Goal: Complete application form: Complete application form

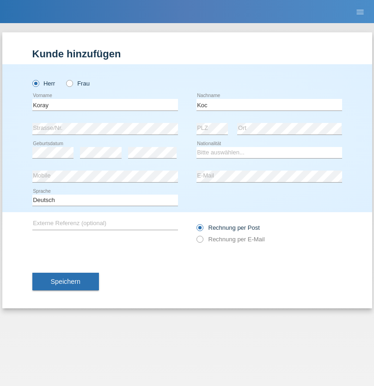
type input "Koc"
select select "CH"
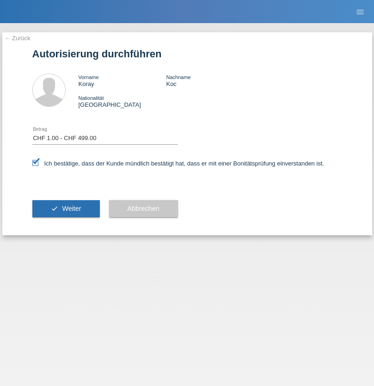
select select "1"
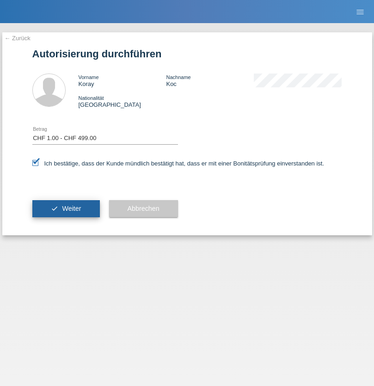
click at [66, 208] on span "Weiter" at bounding box center [71, 208] width 19 height 7
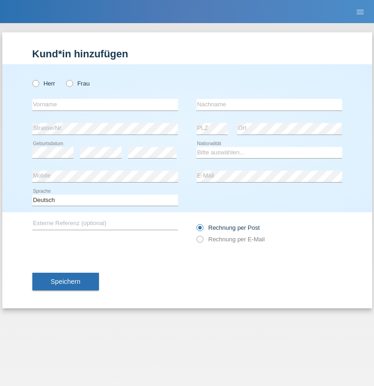
radio input "true"
click at [105, 104] on input "text" at bounding box center [104, 105] width 145 height 12
type input "[PERSON_NAME]"
click at [269, 104] on input "text" at bounding box center [268, 105] width 145 height 12
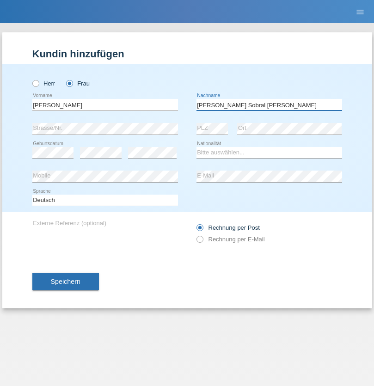
type input "[PERSON_NAME] Sobral [PERSON_NAME]"
select select "PT"
select select "C"
select select "28"
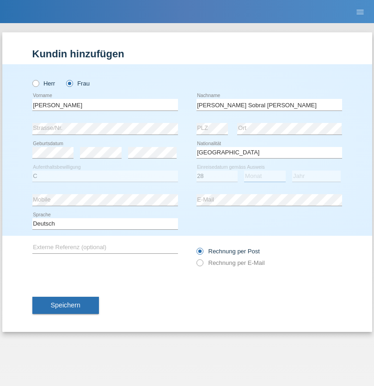
select select "04"
select select "2021"
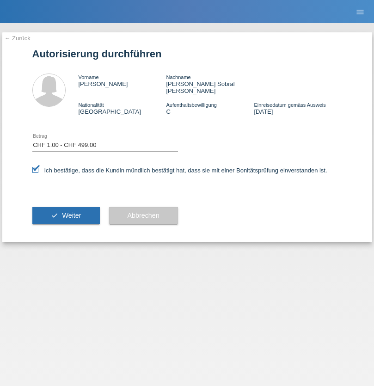
select select "1"
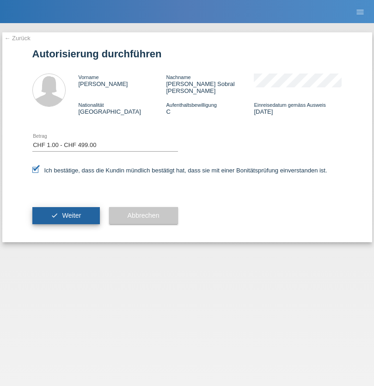
click at [66, 212] on span "Weiter" at bounding box center [71, 215] width 19 height 7
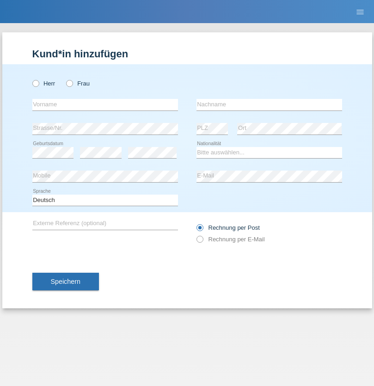
radio input "true"
click at [105, 104] on input "text" at bounding box center [104, 105] width 145 height 12
type input "[PERSON_NAME]"
click at [269, 104] on input "text" at bounding box center [268, 105] width 145 height 12
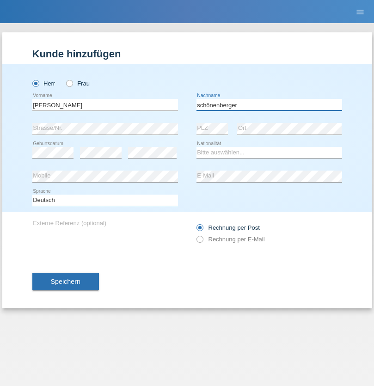
type input "schönenberger"
select select "AT"
select select "C"
select select "01"
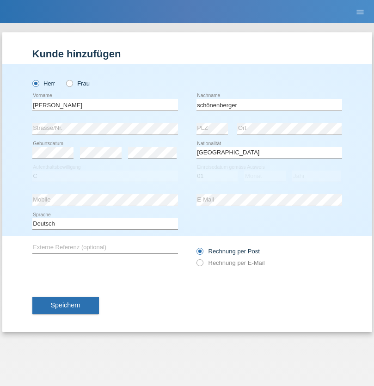
select select "09"
select select "2003"
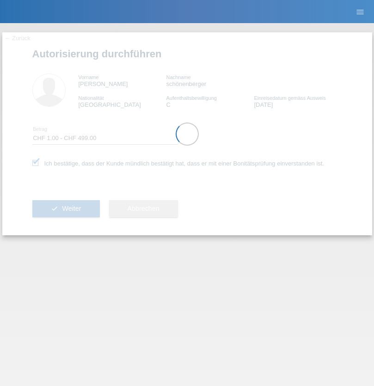
select select "1"
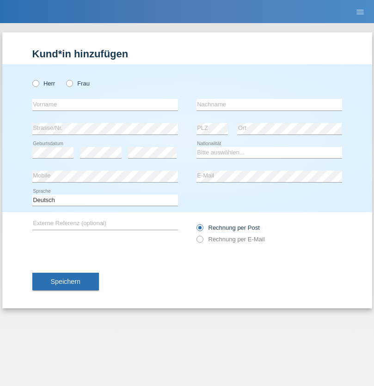
radio input "true"
click at [105, 104] on input "text" at bounding box center [104, 105] width 145 height 12
type input "Wasse"
click at [269, 104] on input "text" at bounding box center [268, 105] width 145 height 12
type input "Habibi"
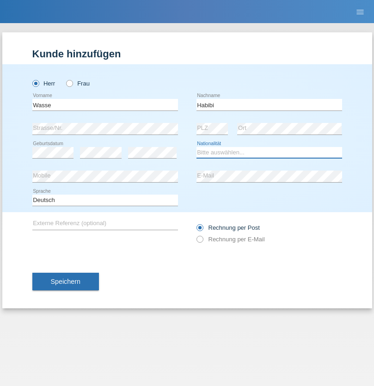
select select "AF"
select select "C"
select select "02"
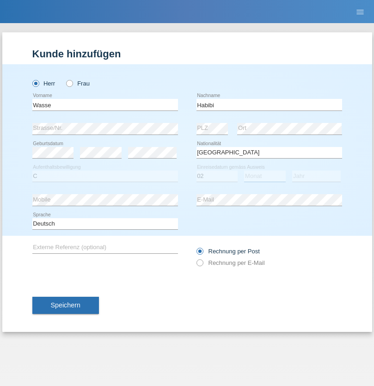
select select "11"
select select "2015"
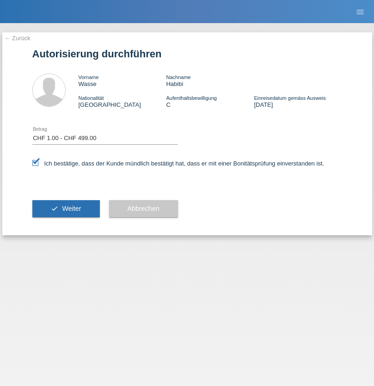
select select "1"
click at [66, 208] on span "Weiter" at bounding box center [71, 208] width 19 height 7
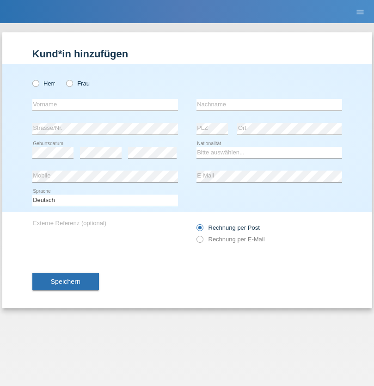
radio input "true"
click at [105, 104] on input "text" at bounding box center [104, 105] width 145 height 12
type input "[PERSON_NAME]"
click at [269, 104] on input "text" at bounding box center [268, 105] width 145 height 12
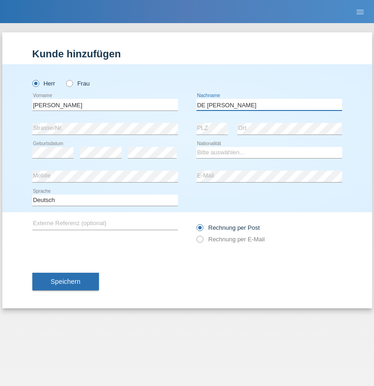
type input "DE [PERSON_NAME]"
select select "PT"
select select "C"
select select "01"
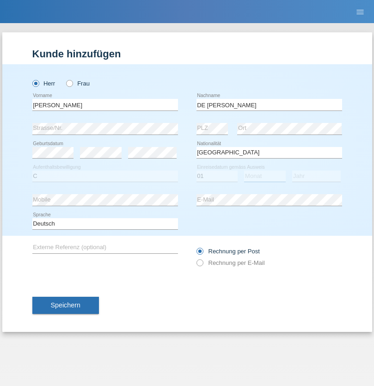
select select "06"
select select "2021"
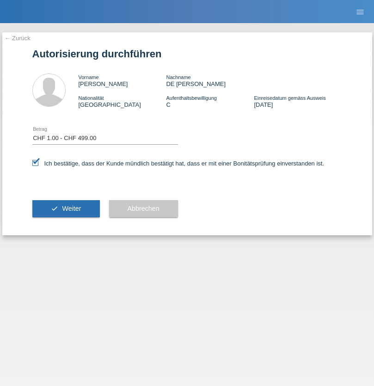
select select "1"
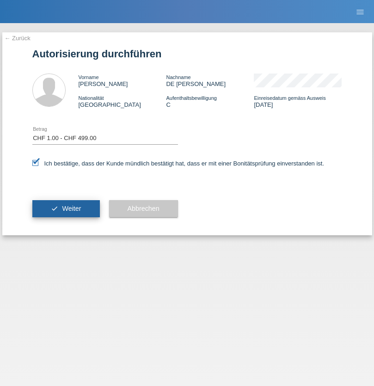
click at [66, 208] on span "Weiter" at bounding box center [71, 208] width 19 height 7
